Goal: Task Accomplishment & Management: Complete application form

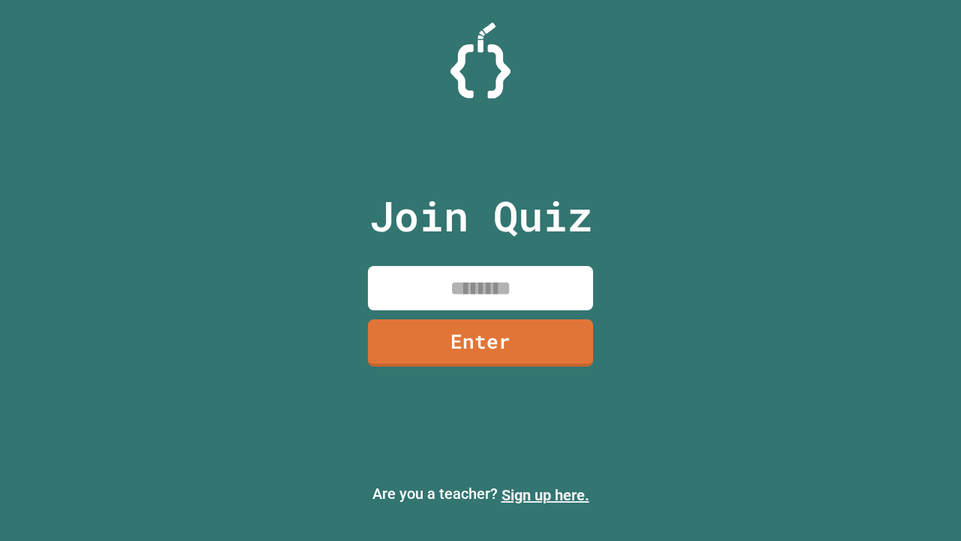
click at [545, 495] on link "Sign up here." at bounding box center [546, 495] width 88 height 18
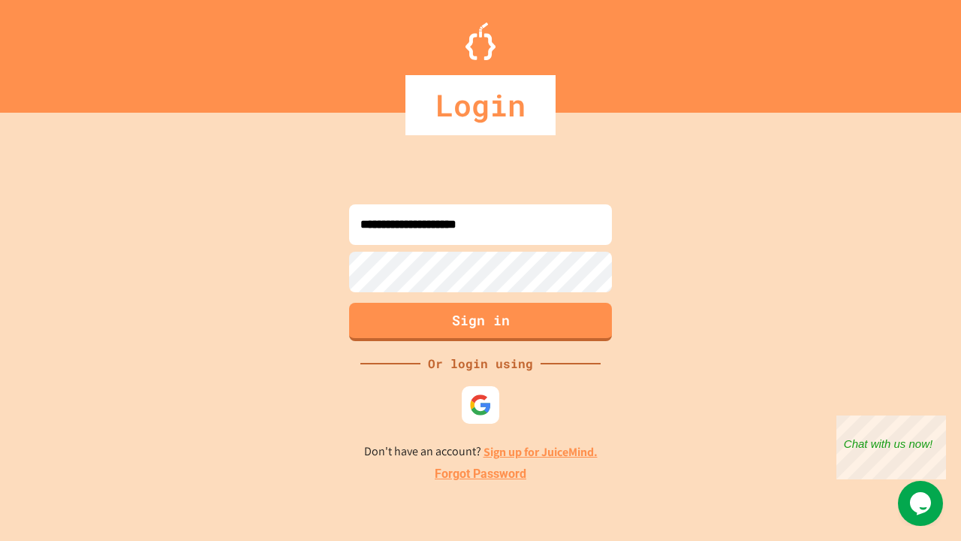
type input "**********"
